Goal: Use online tool/utility: Utilize a website feature to perform a specific function

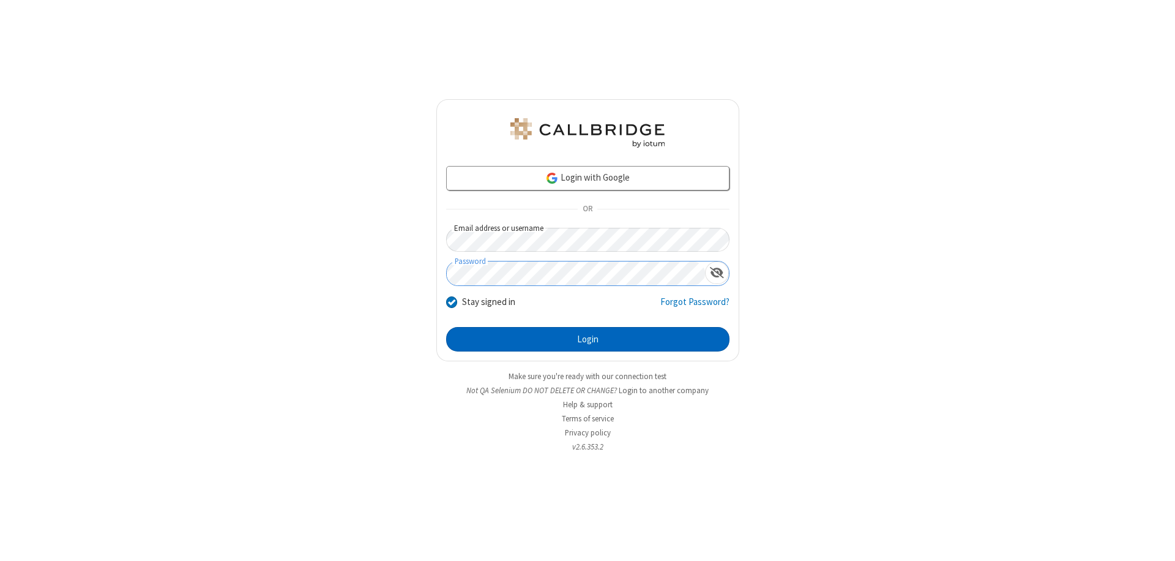
click at [588, 339] on button "Login" at bounding box center [587, 339] width 283 height 24
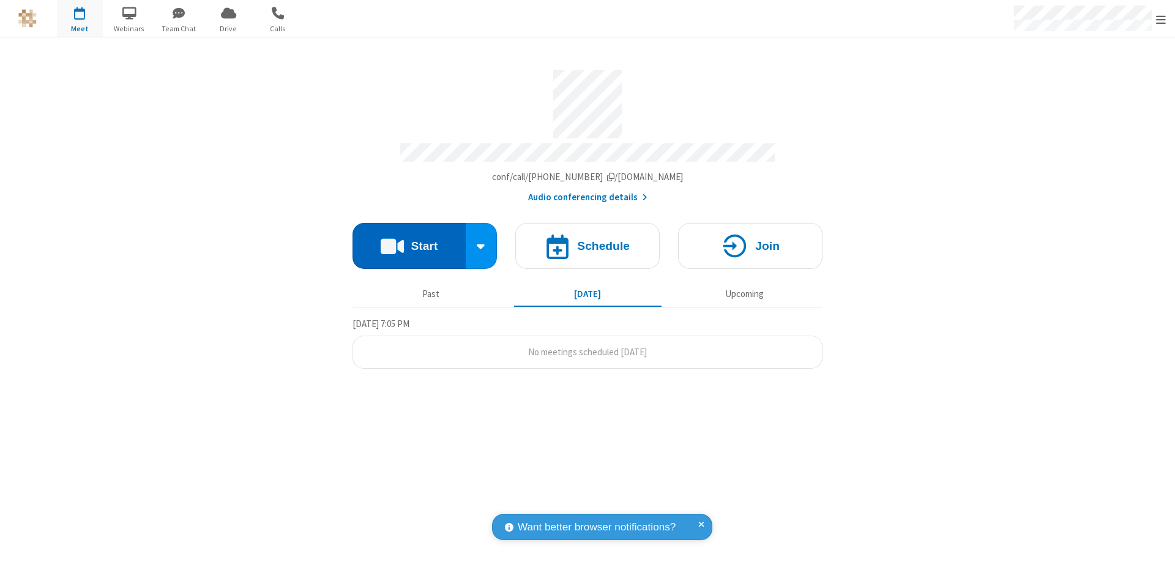
click at [409, 240] on button "Start" at bounding box center [409, 246] width 113 height 46
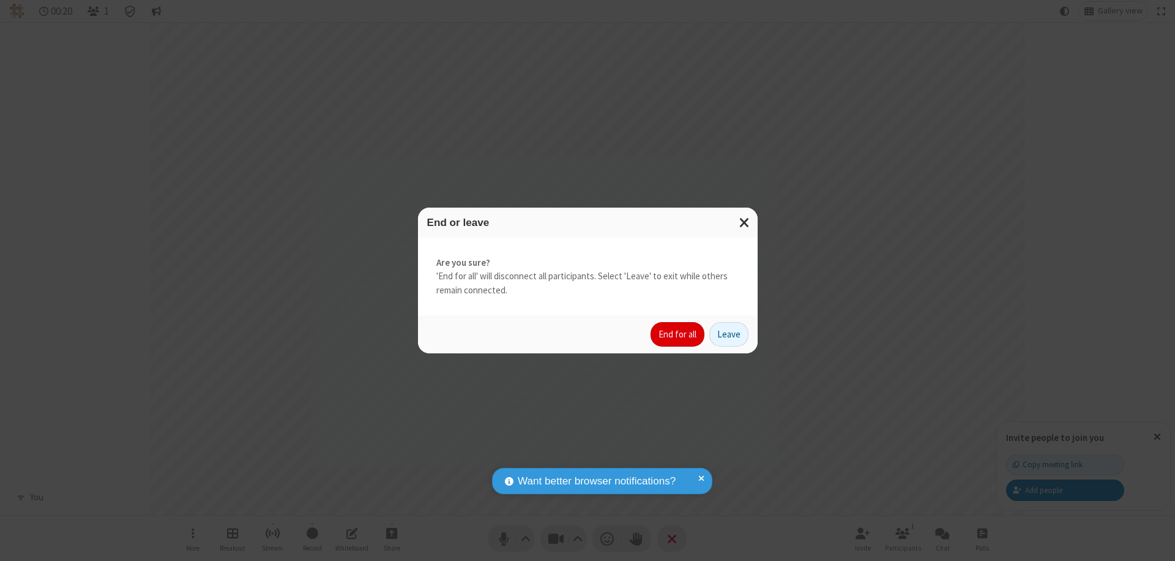
click at [678, 334] on button "End for all" at bounding box center [678, 334] width 54 height 24
